Goal: Information Seeking & Learning: Understand process/instructions

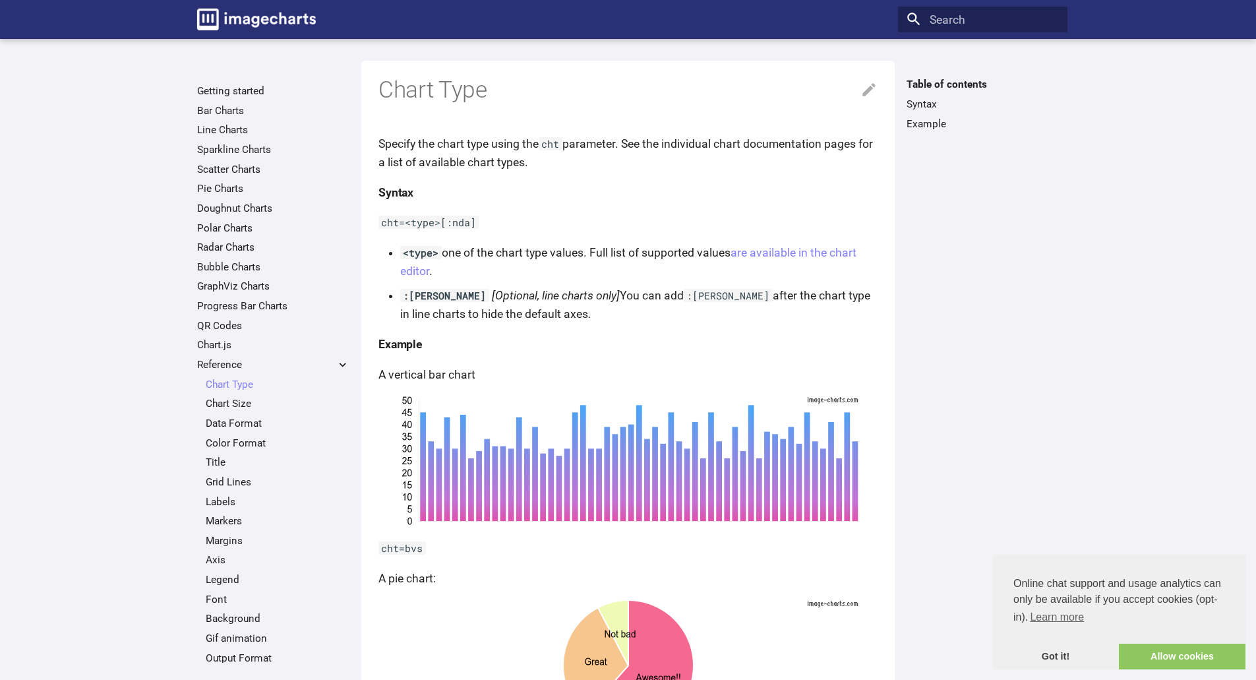
click at [550, 146] on code "cht" at bounding box center [551, 143] width 24 height 13
click at [552, 183] on h4 "Syntax" at bounding box center [627, 192] width 499 height 18
click at [765, 146] on p "Specify the chart type using the cht parameter. See the individual chart docume…" at bounding box center [627, 152] width 499 height 37
click at [759, 251] on link "are available in the chart editor" at bounding box center [628, 262] width 456 height 32
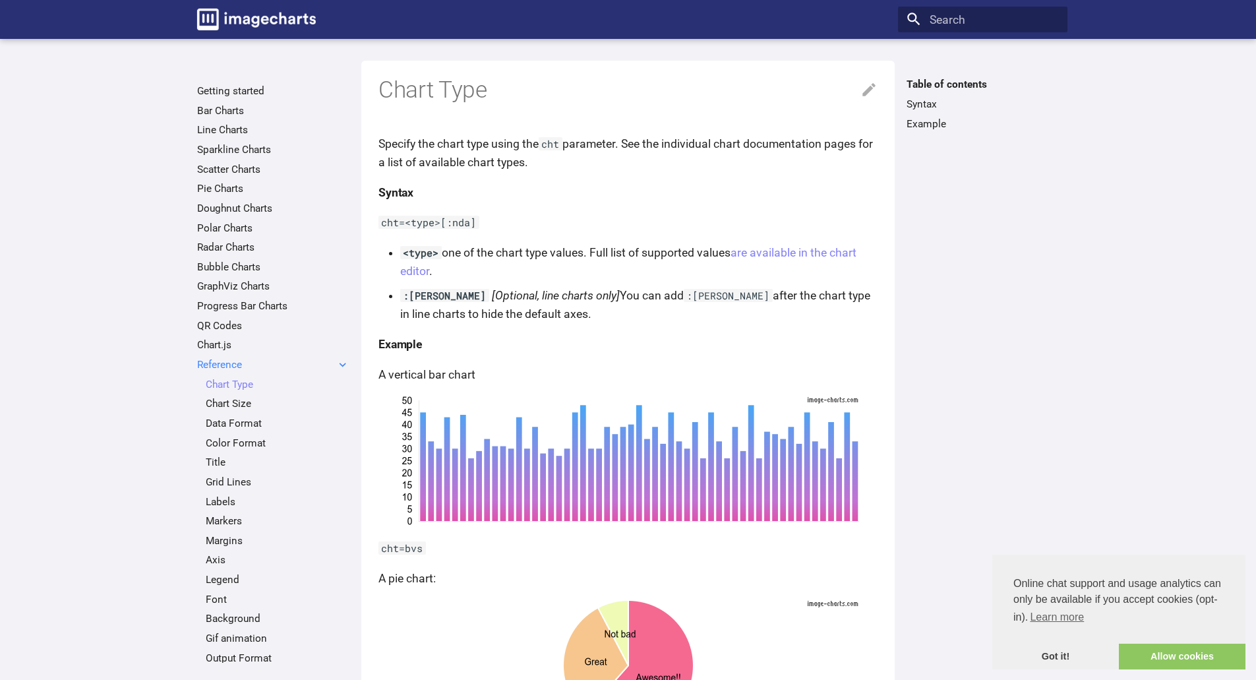
click at [223, 370] on label "Reference" at bounding box center [273, 364] width 152 height 13
click at [0, 0] on input "Reference" at bounding box center [0, 0] width 0 height 0
click at [235, 365] on label "Reference" at bounding box center [273, 364] width 152 height 13
click at [0, 0] on input "Reference" at bounding box center [0, 0] width 0 height 0
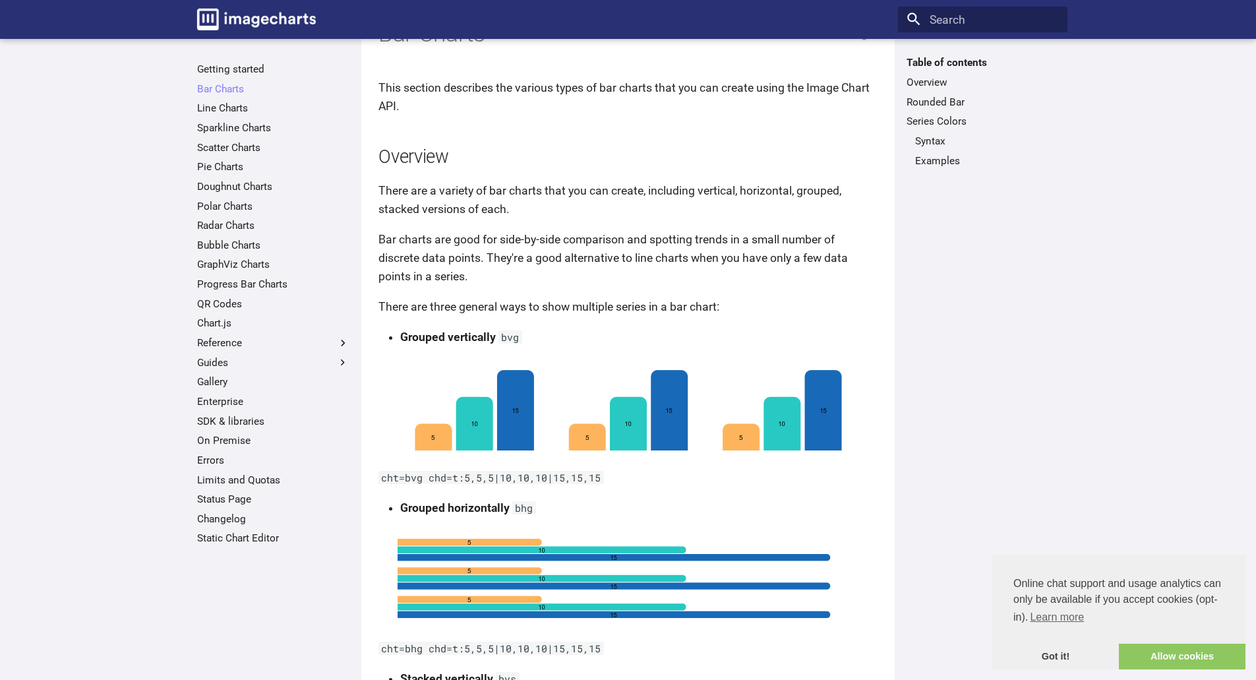
scroll to position [66, 0]
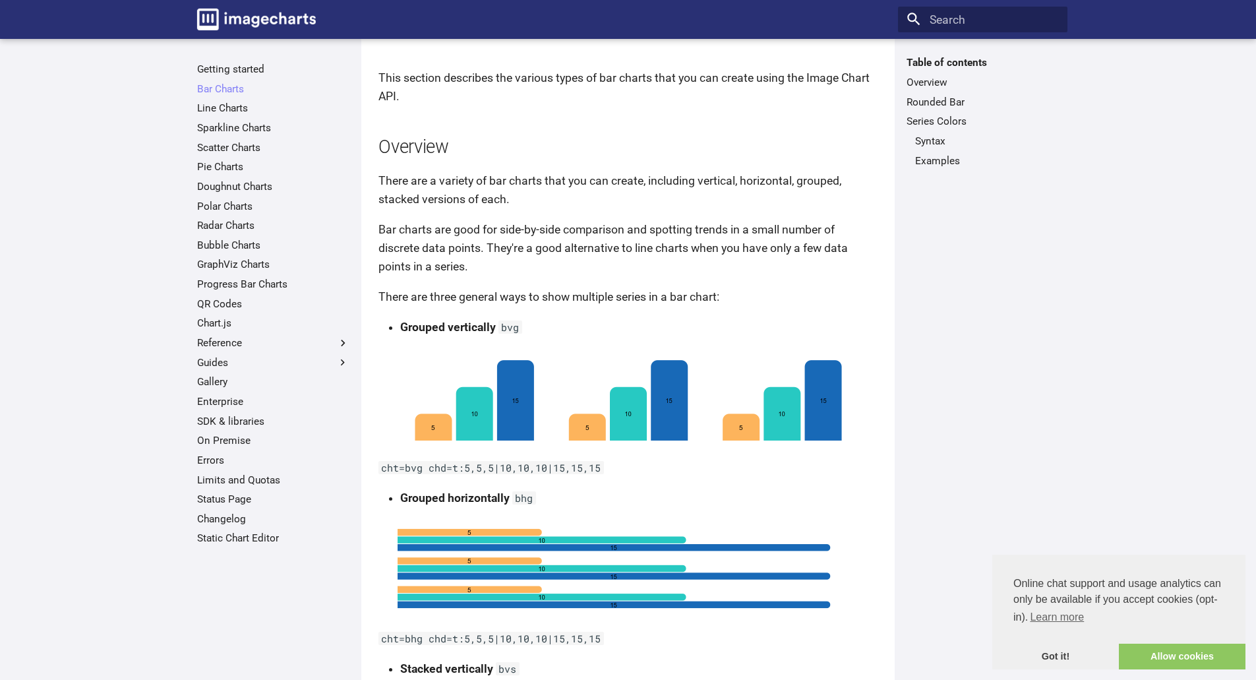
click at [506, 330] on code "bvg" at bounding box center [510, 326] width 24 height 13
drag, startPoint x: 506, startPoint y: 330, endPoint x: 504, endPoint y: 303, distance: 26.5
click at [506, 330] on code "bvg" at bounding box center [510, 326] width 24 height 13
click at [508, 254] on p "Bar charts are good for side-by-side comparison and spotting trends in a small …" at bounding box center [627, 247] width 499 height 55
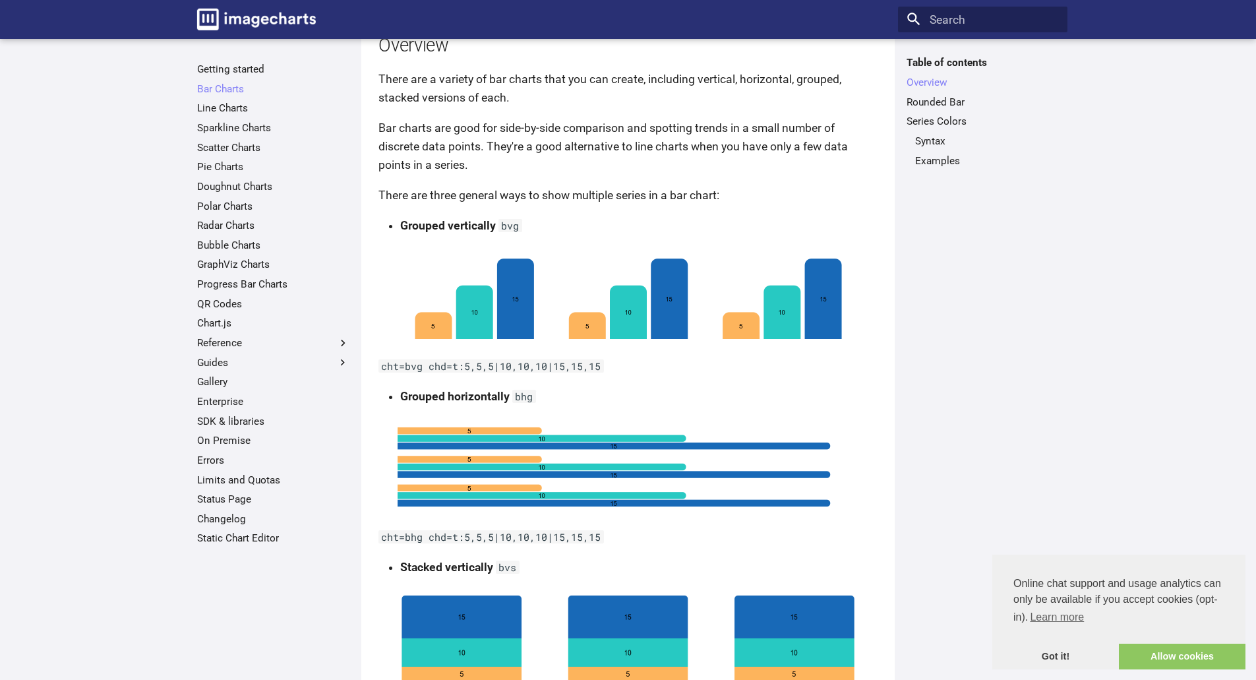
scroll to position [0, 0]
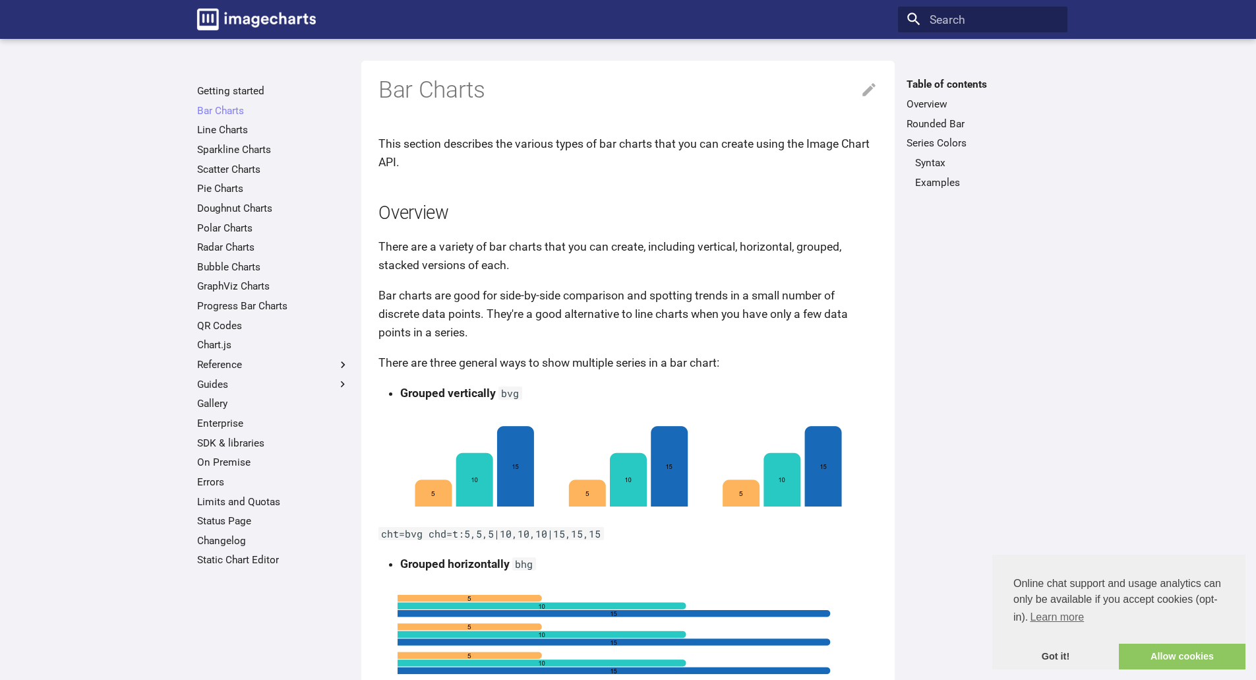
click at [507, 391] on code "bvg" at bounding box center [510, 392] width 24 height 13
copy code "bvg"
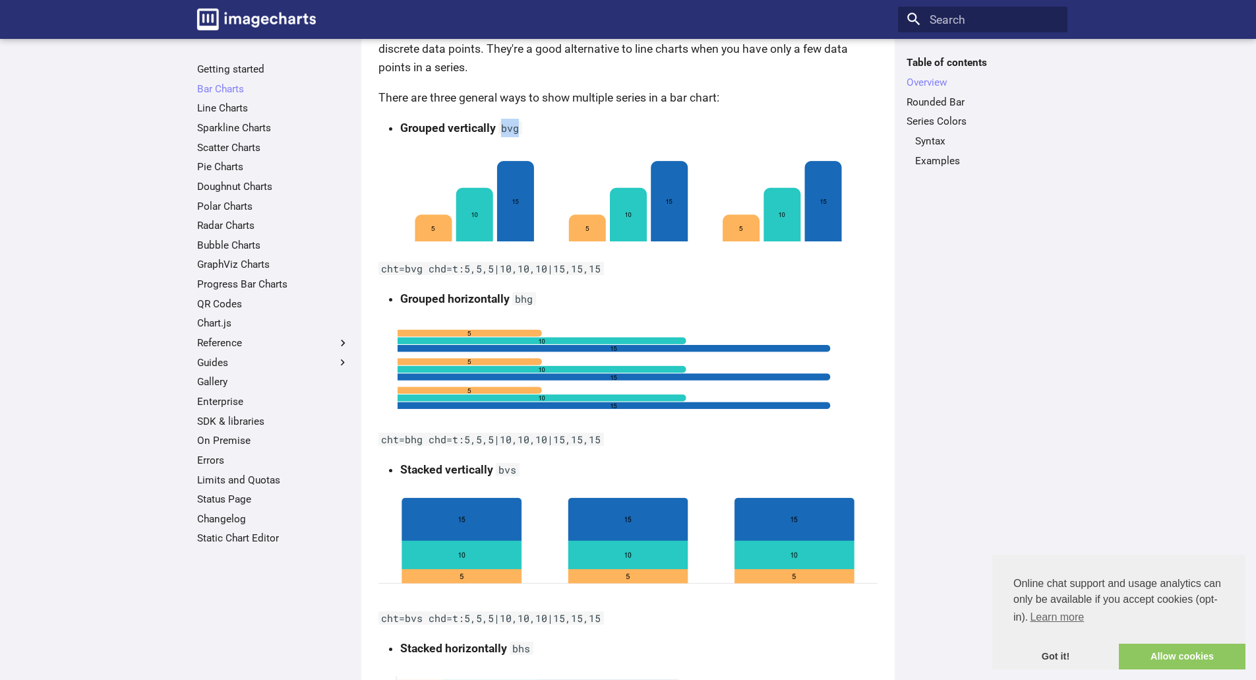
scroll to position [132, 0]
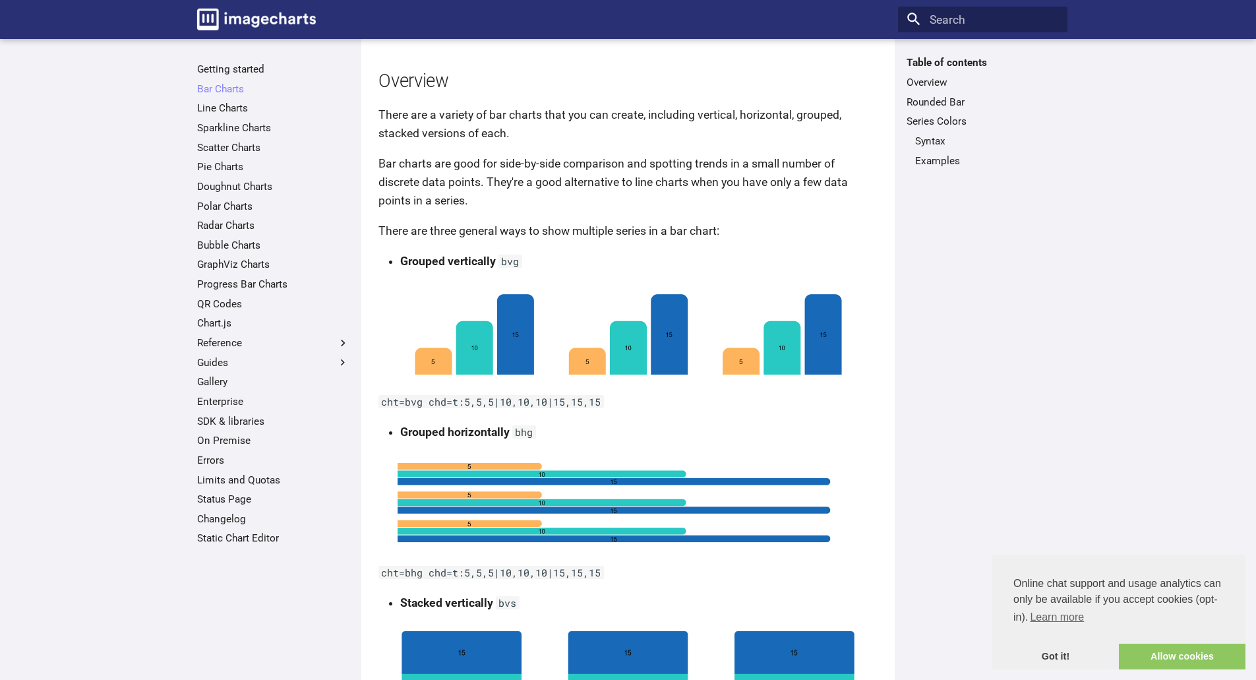
click at [520, 431] on code "bhg" at bounding box center [524, 431] width 24 height 13
copy code "bhg"
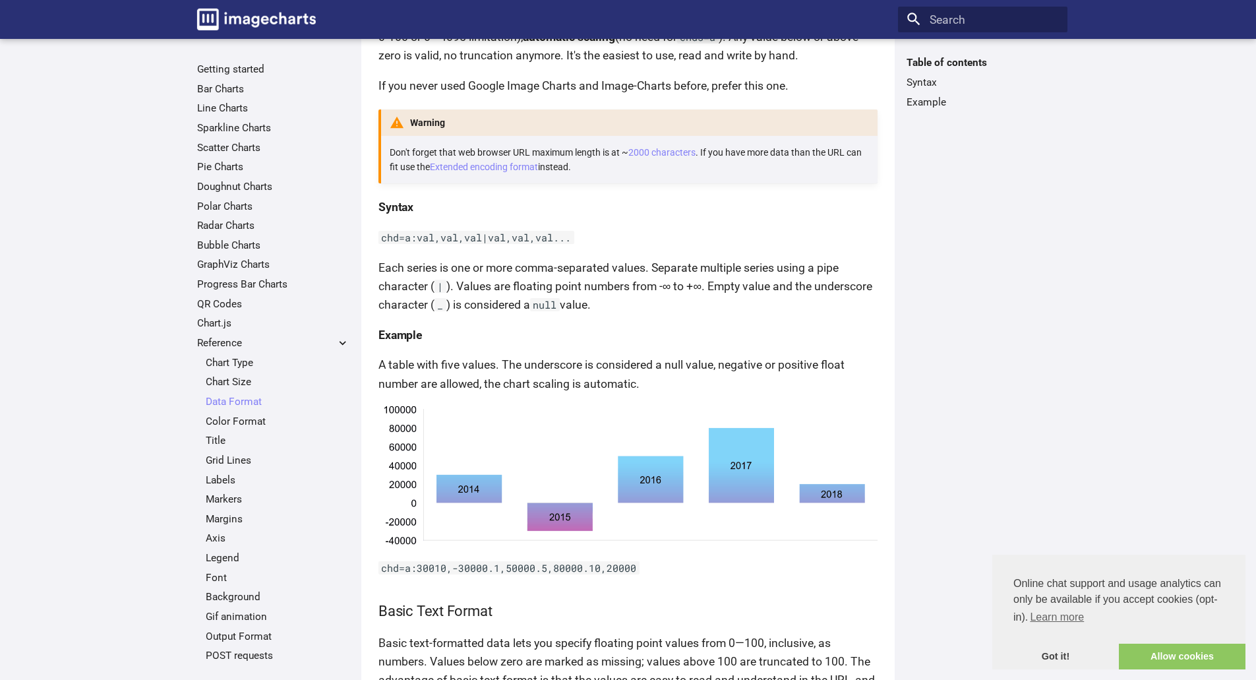
scroll to position [770, 0]
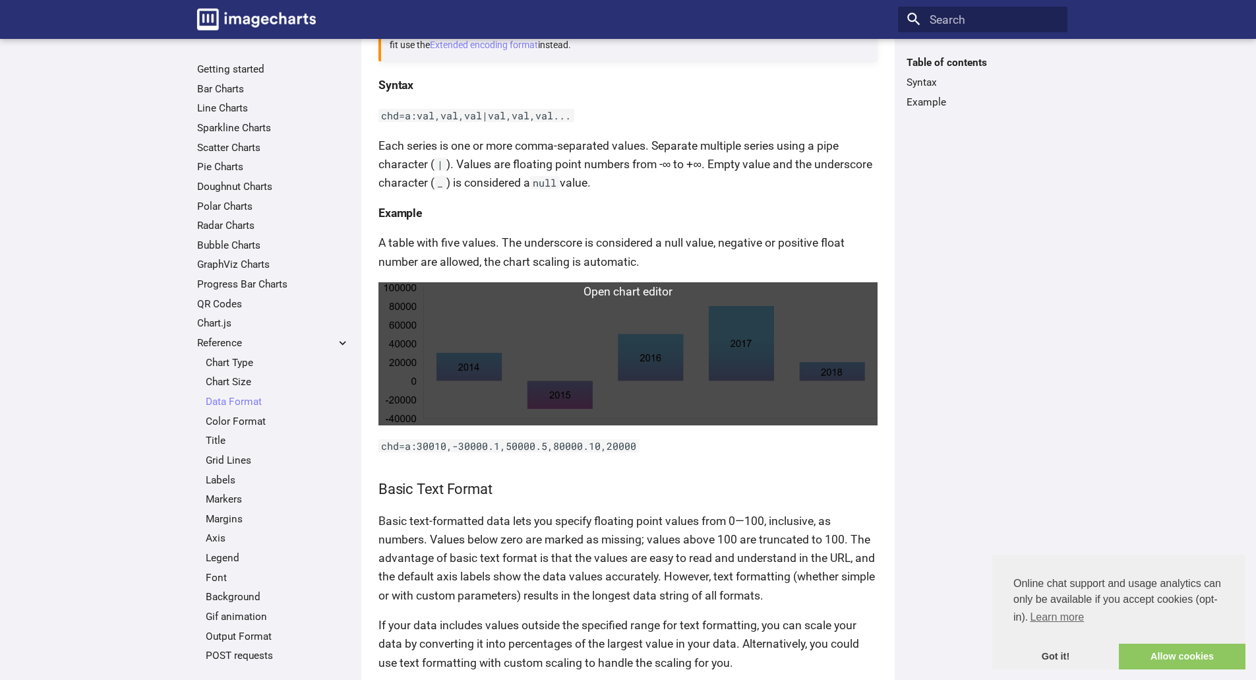
click at [581, 409] on link at bounding box center [627, 353] width 499 height 142
